Goal: Browse casually

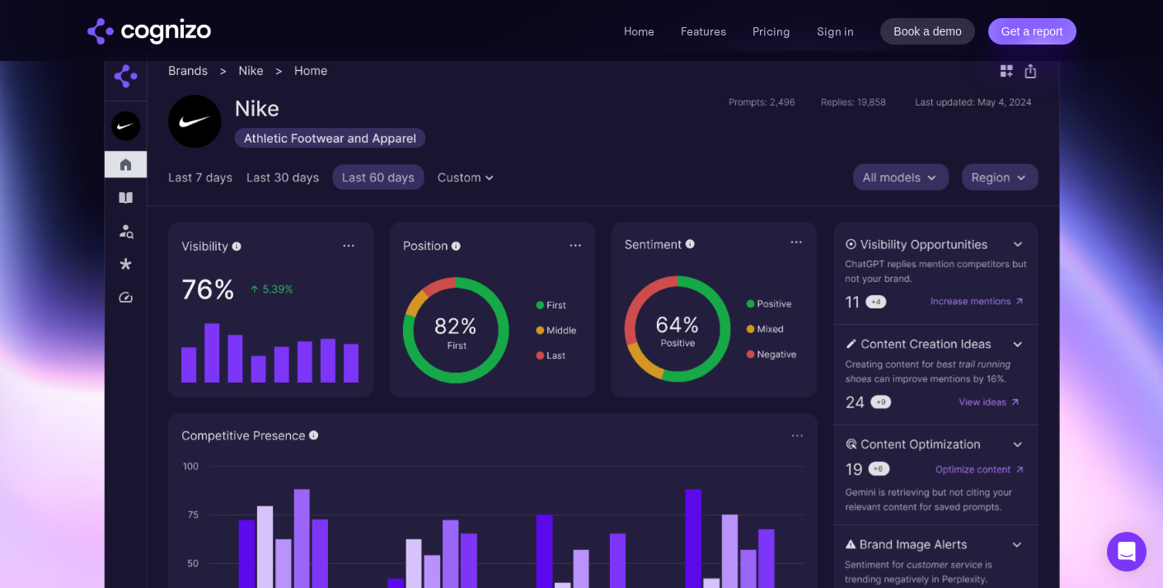
scroll to position [456, 0]
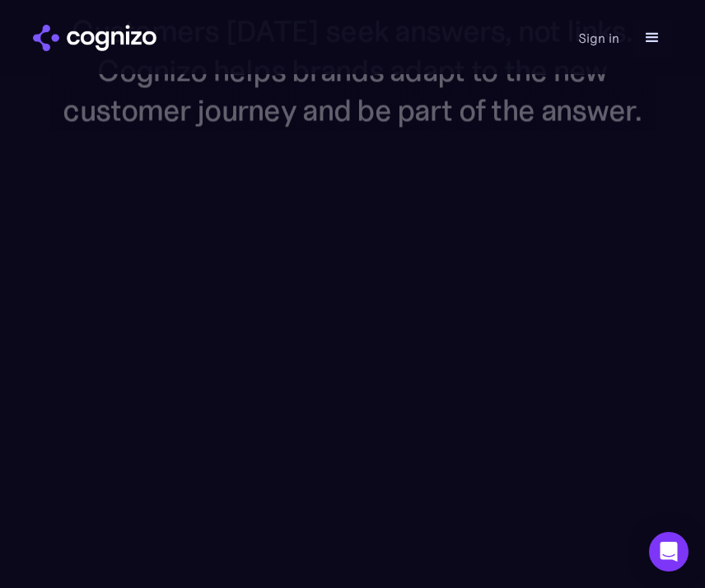
scroll to position [1656, 0]
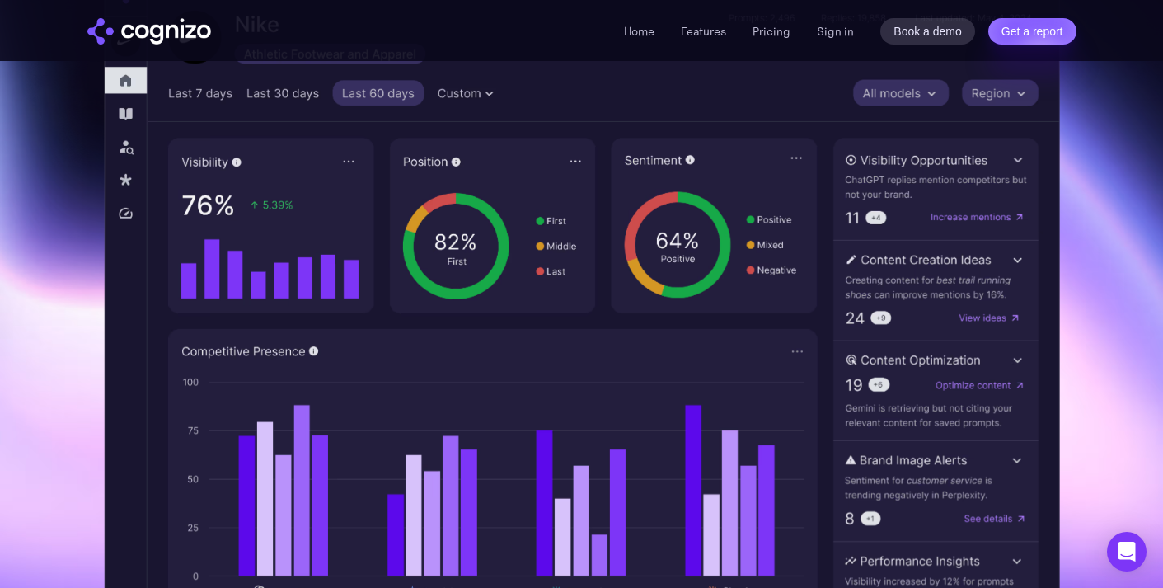
scroll to position [747, 0]
